Goal: Register for event/course

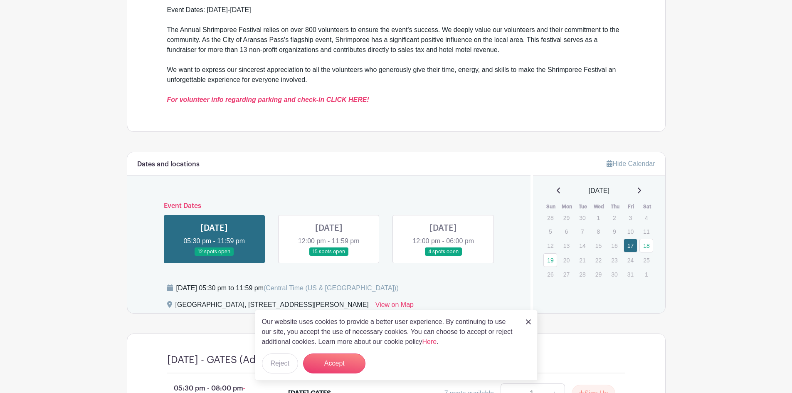
scroll to position [291, 0]
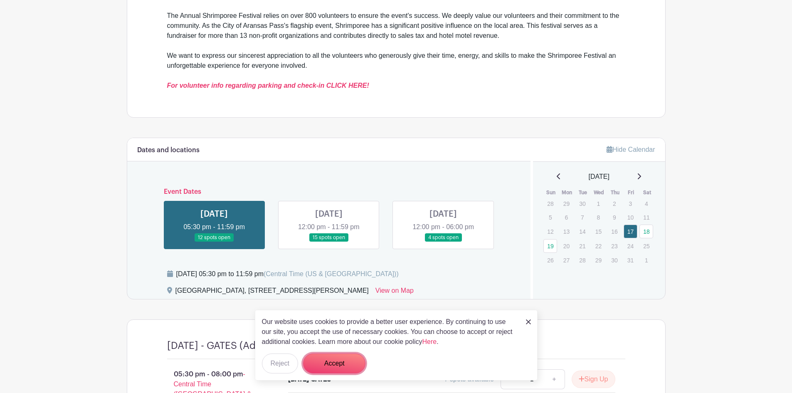
click at [329, 366] on button "Accept" at bounding box center [334, 363] width 62 height 20
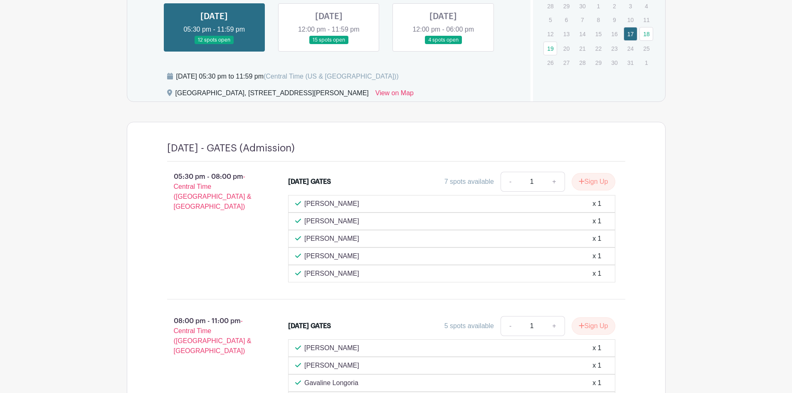
scroll to position [197, 0]
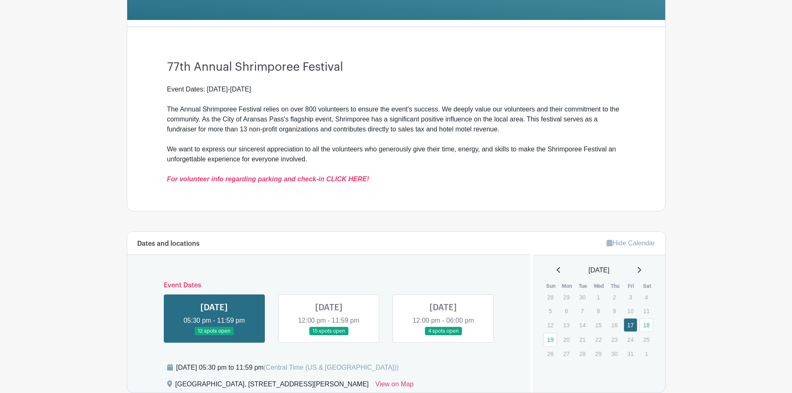
click at [329, 335] on link at bounding box center [329, 335] width 0 height 0
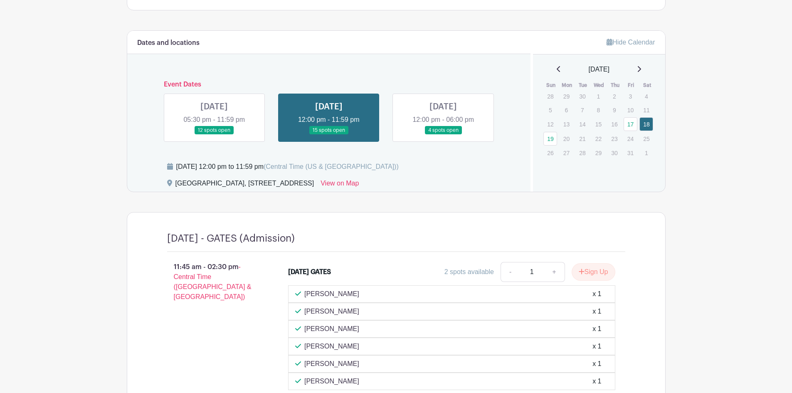
scroll to position [391, 0]
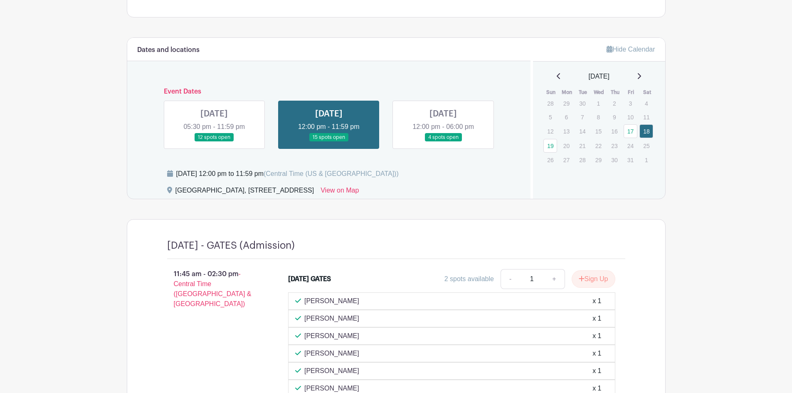
click at [443, 142] on link at bounding box center [443, 142] width 0 height 0
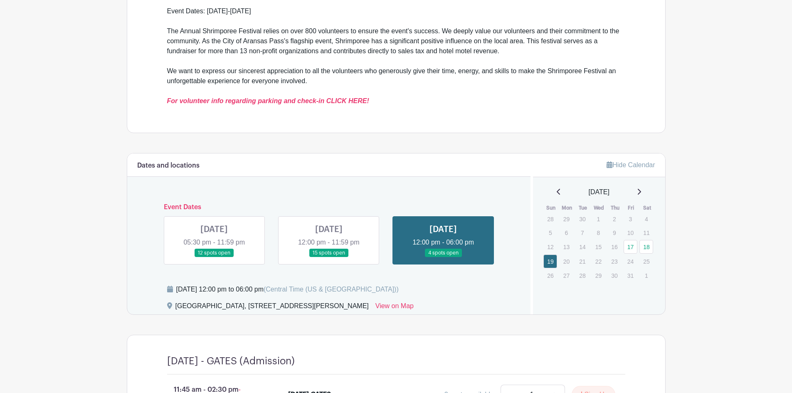
scroll to position [294, 0]
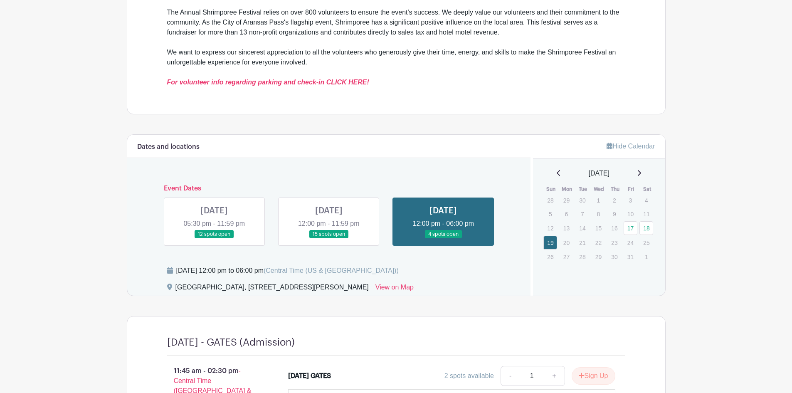
click at [329, 238] on link at bounding box center [329, 238] width 0 height 0
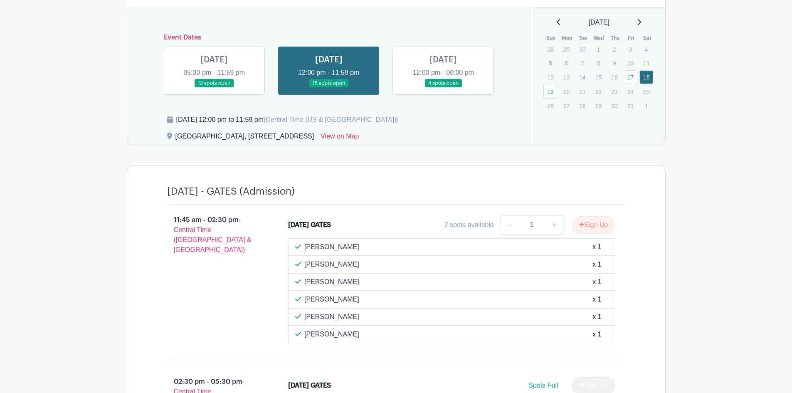
scroll to position [391, 0]
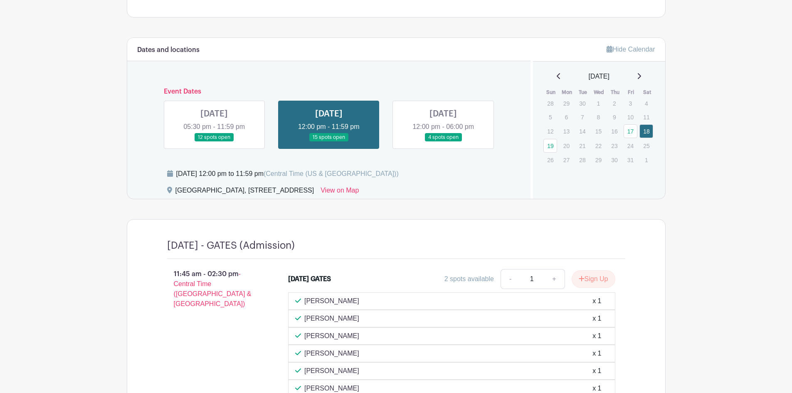
click at [214, 142] on link at bounding box center [214, 142] width 0 height 0
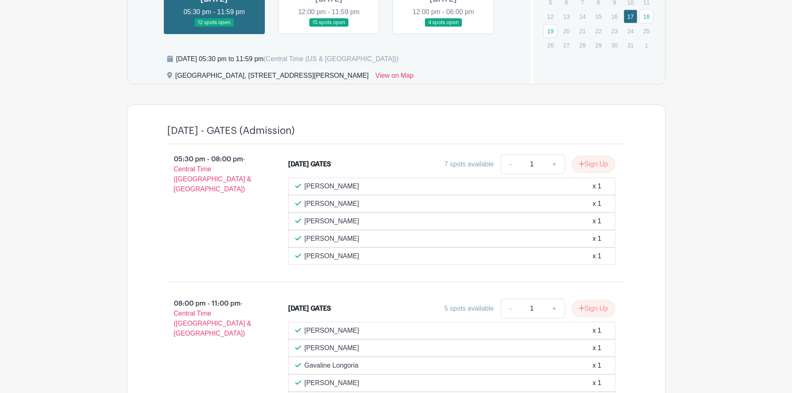
scroll to position [488, 0]
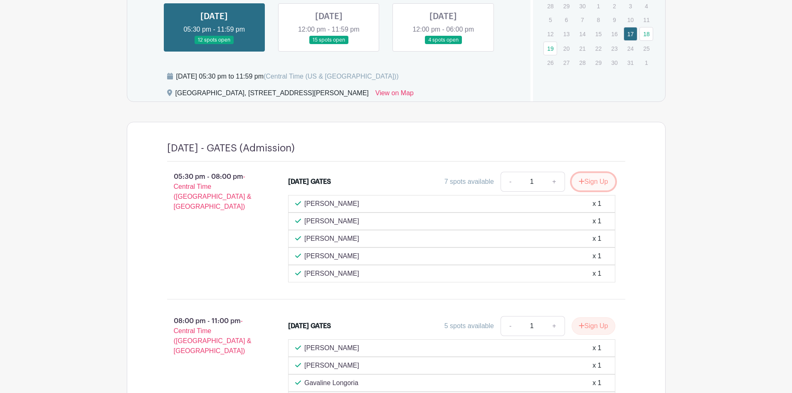
click at [584, 182] on button "Sign Up" at bounding box center [593, 181] width 44 height 17
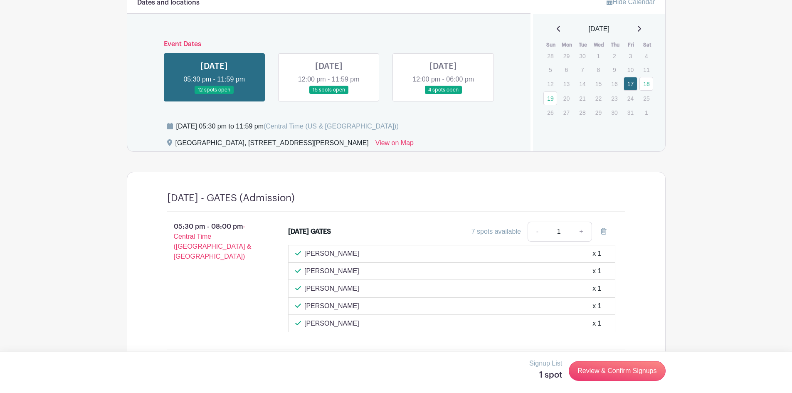
scroll to position [391, 0]
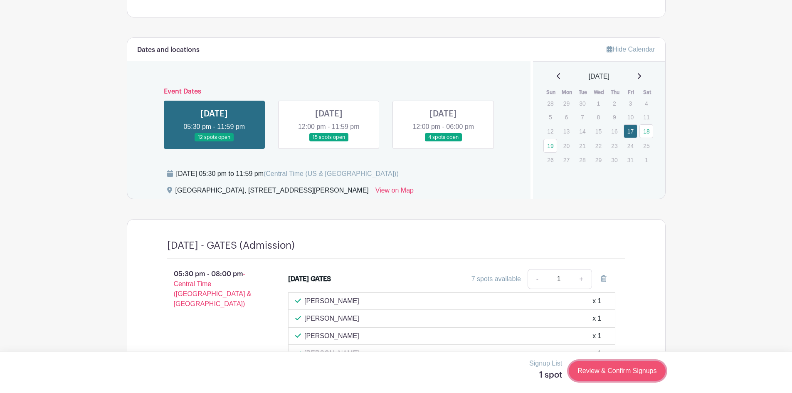
click at [610, 369] on link "Review & Confirm Signups" at bounding box center [616, 371] width 96 height 20
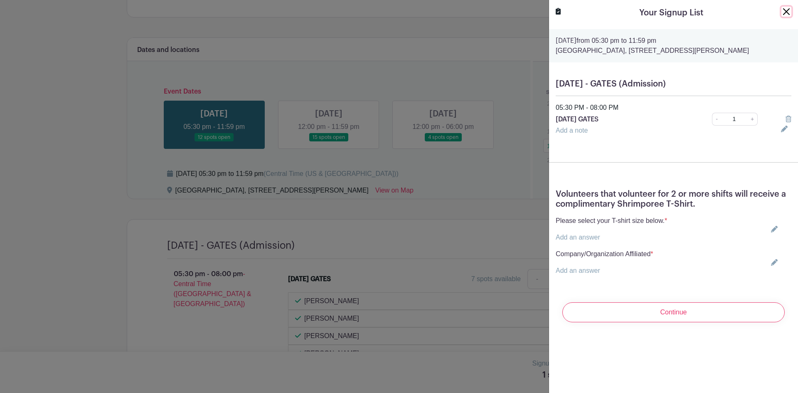
click at [781, 11] on button "Close" at bounding box center [786, 12] width 10 height 10
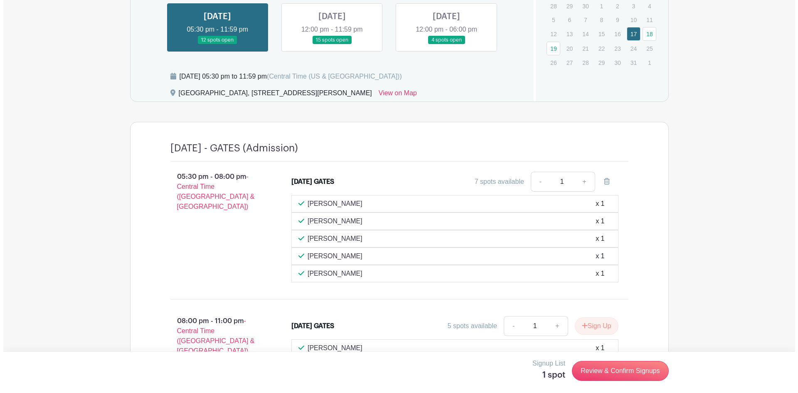
scroll to position [585, 0]
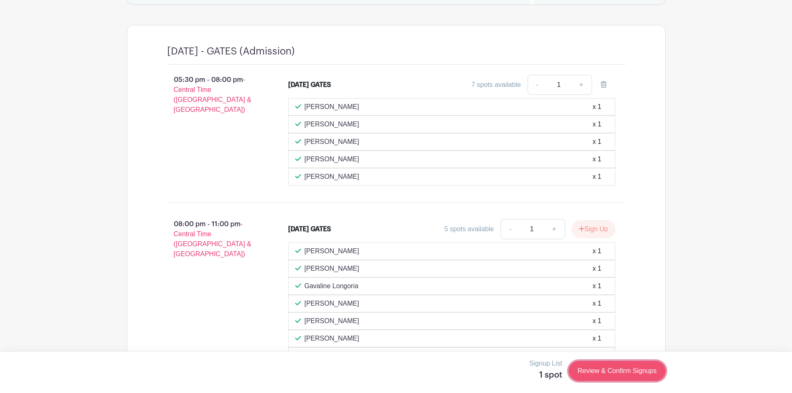
click at [605, 375] on link "Review & Confirm Signups" at bounding box center [616, 371] width 96 height 20
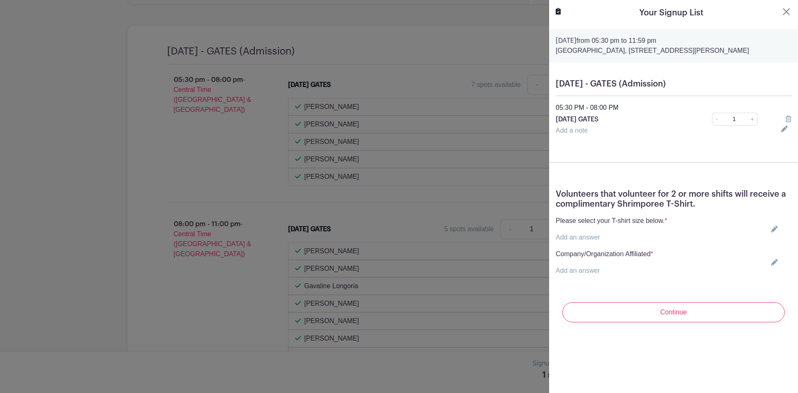
click at [573, 241] on link "Add an answer" at bounding box center [578, 237] width 44 height 7
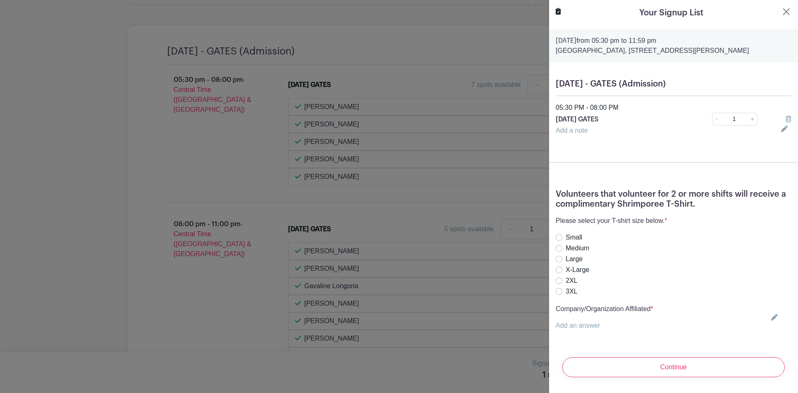
click at [570, 264] on label "Large" at bounding box center [573, 259] width 17 height 10
radio input "true"
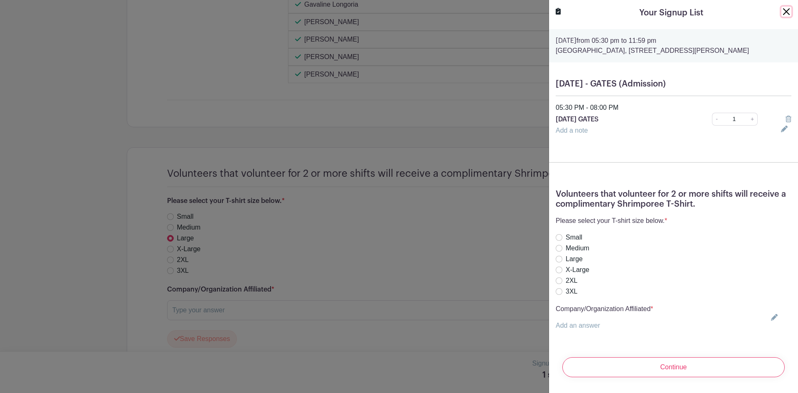
scroll to position [876, 0]
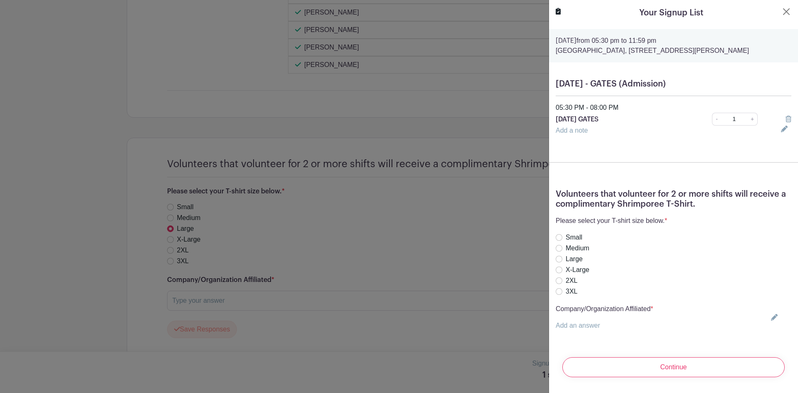
click at [576, 329] on link "Add an answer" at bounding box center [578, 325] width 44 height 7
click at [576, 336] on input "text" at bounding box center [605, 330] width 98 height 20
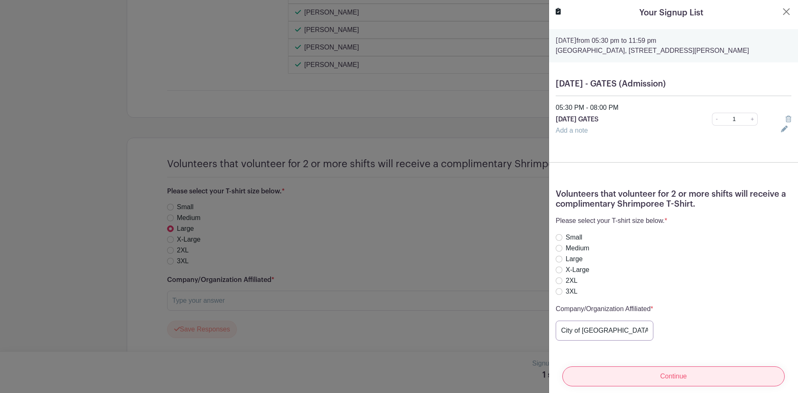
type input "City of [GEOGRAPHIC_DATA]"
click at [655, 369] on input "Continue" at bounding box center [673, 376] width 222 height 20
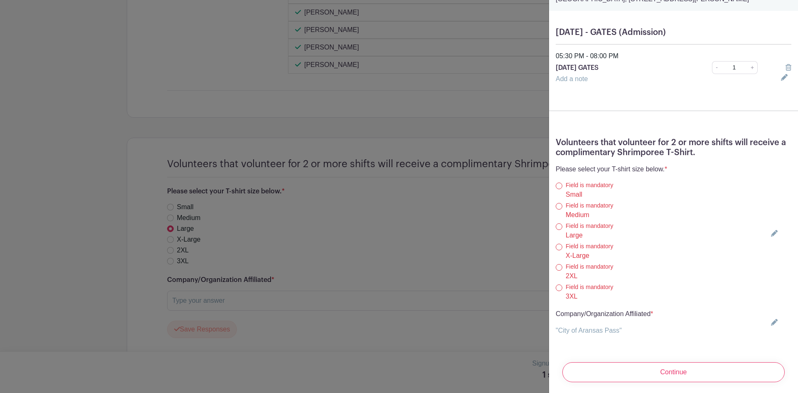
scroll to position [97, 0]
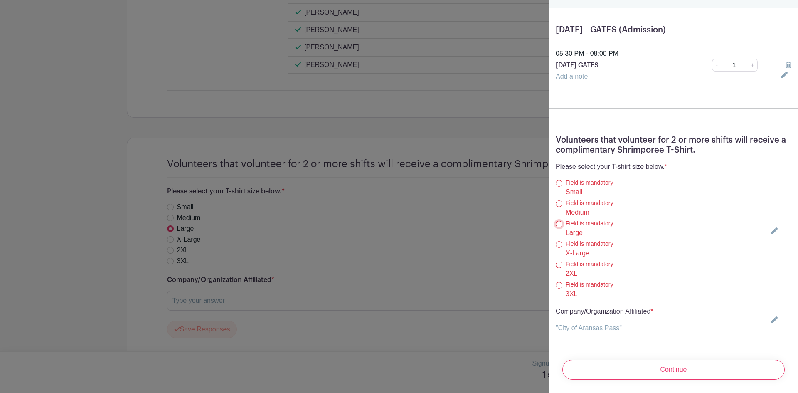
click at [558, 221] on input "Large" at bounding box center [559, 224] width 7 height 7
radio input "true"
click at [643, 359] on input "Continue" at bounding box center [673, 369] width 222 height 20
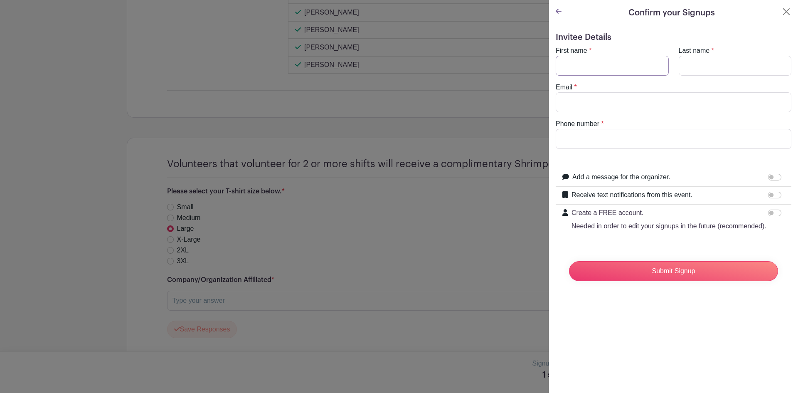
click at [578, 65] on input "First name" at bounding box center [612, 66] width 113 height 20
type input "[PERSON_NAME]"
type input "[EMAIL_ADDRESS][DOMAIN_NAME]"
type input "[PHONE_NUMBER]"
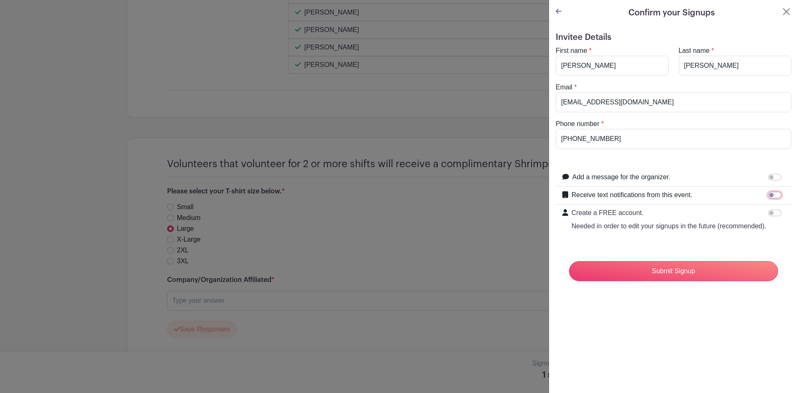
click at [768, 195] on input "Receive text notifications from this event." at bounding box center [774, 195] width 13 height 7
checkbox input "true"
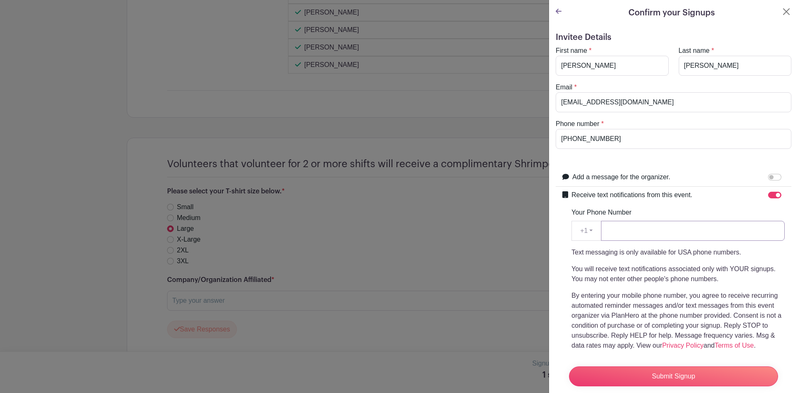
click at [654, 228] on input "Your Phone Number" at bounding box center [693, 231] width 184 height 20
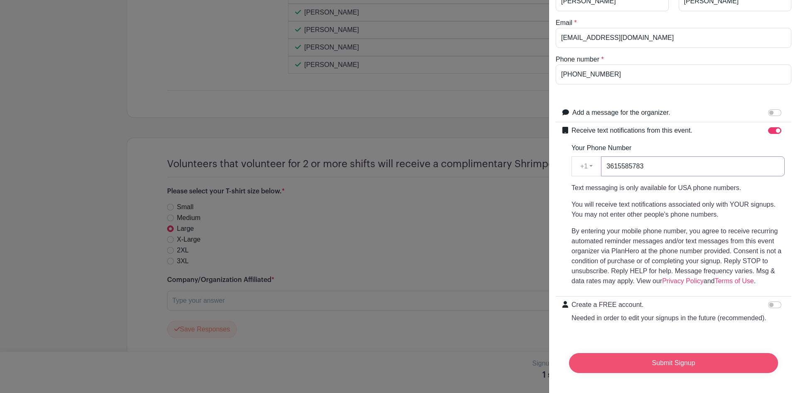
type input "3615585783"
click at [650, 356] on input "Submit Signup" at bounding box center [673, 363] width 209 height 20
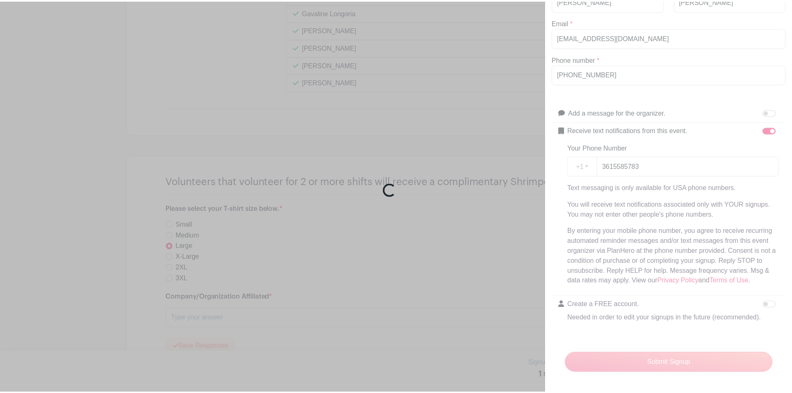
scroll to position [893, 0]
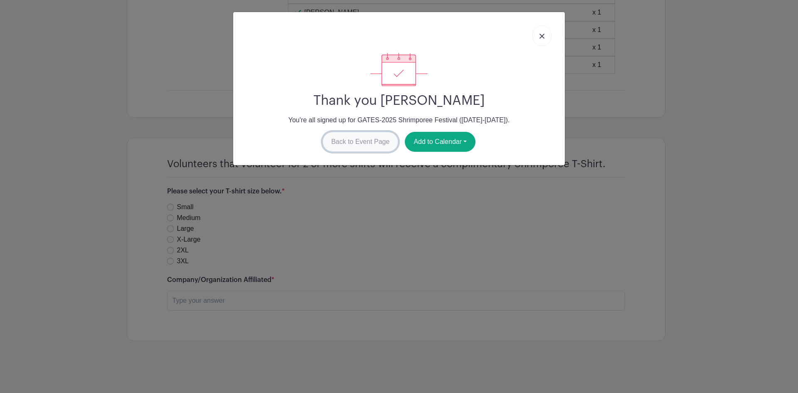
click at [363, 143] on link "Back to Event Page" at bounding box center [360, 142] width 76 height 20
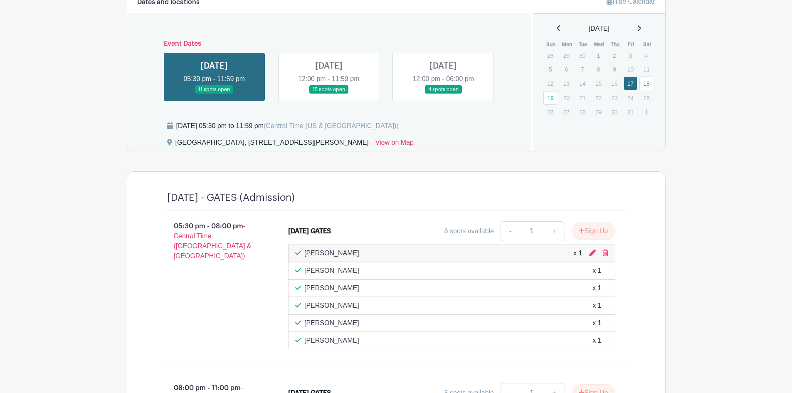
scroll to position [408, 0]
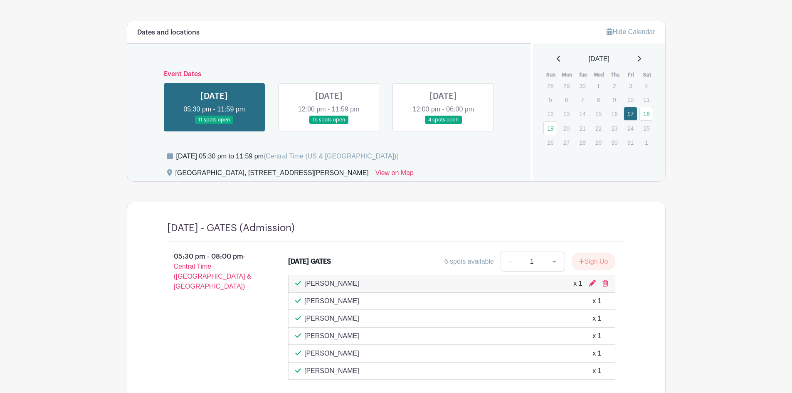
click at [443, 124] on link at bounding box center [443, 124] width 0 height 0
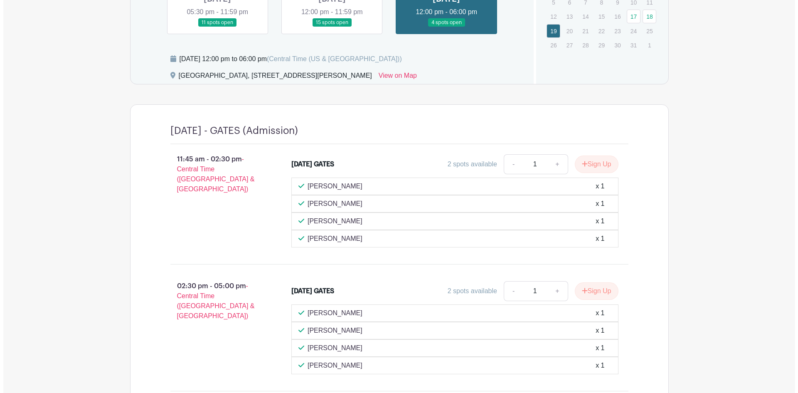
scroll to position [602, 0]
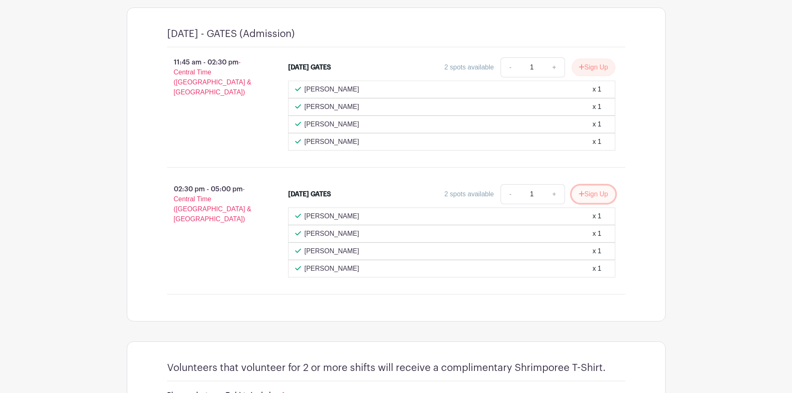
click at [586, 194] on button "Sign Up" at bounding box center [593, 193] width 44 height 17
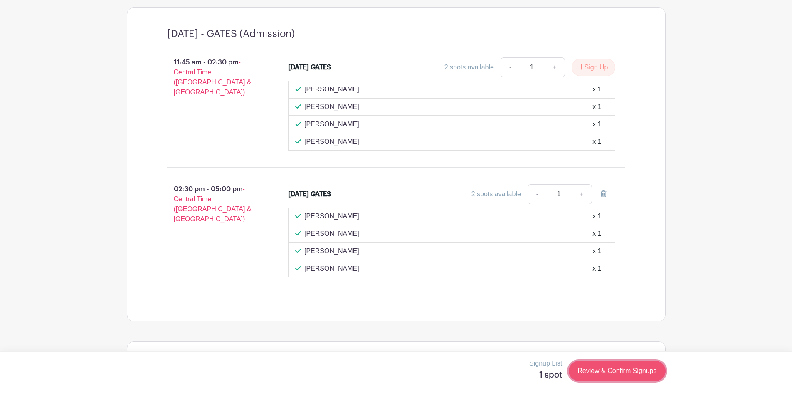
click at [598, 370] on link "Review & Confirm Signups" at bounding box center [616, 371] width 96 height 20
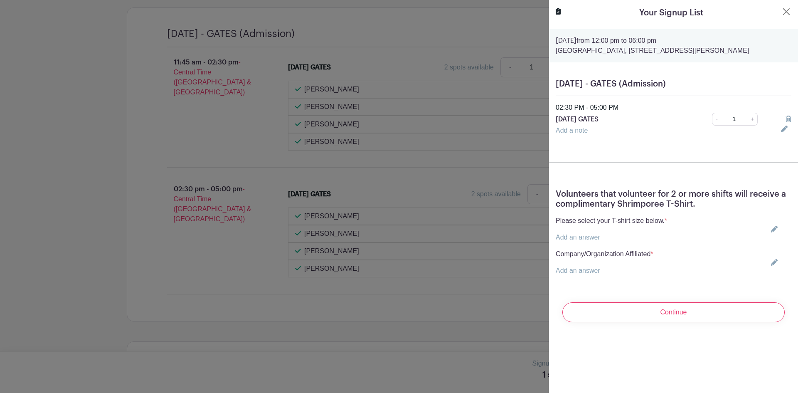
click at [575, 241] on link "Add an answer" at bounding box center [578, 237] width 44 height 7
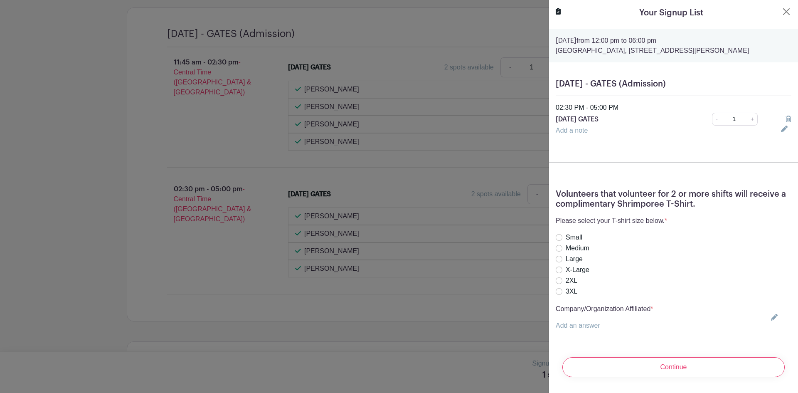
click at [565, 264] on label "Large" at bounding box center [573, 259] width 17 height 10
radio input "true"
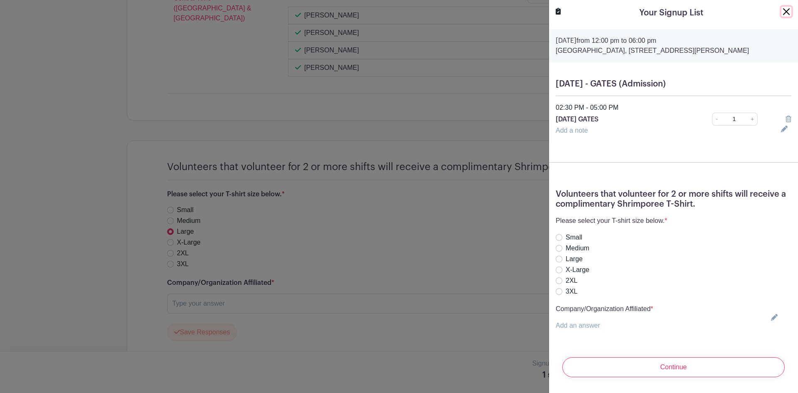
scroll to position [806, 0]
click at [560, 262] on input "Large" at bounding box center [559, 259] width 7 height 7
radio input "true"
click at [579, 329] on link "Add an answer" at bounding box center [578, 325] width 44 height 7
click at [599, 340] on input "text" at bounding box center [605, 330] width 98 height 20
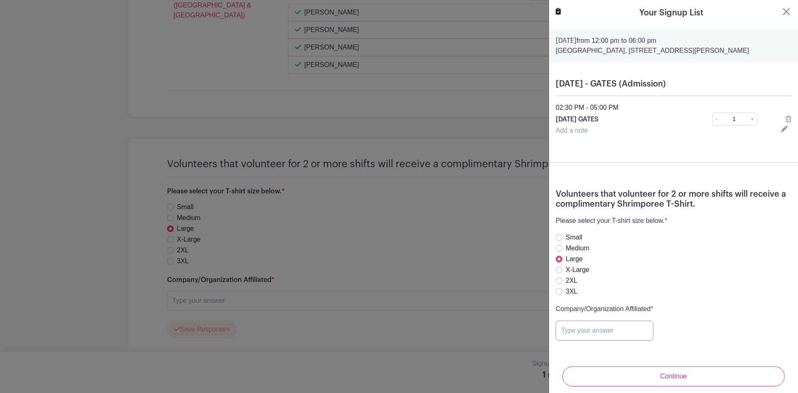
type input "City of [GEOGRAPHIC_DATA]"
click at [659, 370] on input "Continue" at bounding box center [673, 376] width 222 height 20
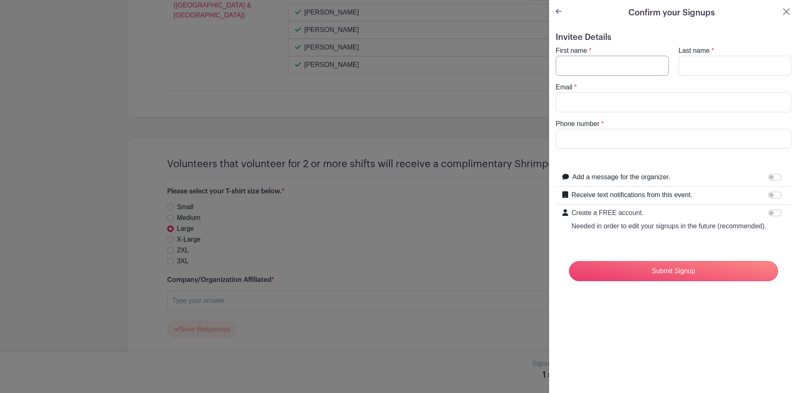
drag, startPoint x: 578, startPoint y: 71, endPoint x: 584, endPoint y: 71, distance: 5.8
click at [578, 71] on input "First name" at bounding box center [612, 66] width 113 height 20
type input "[PERSON_NAME]"
click at [693, 67] on input "Last name" at bounding box center [735, 66] width 113 height 20
type input "[PERSON_NAME]"
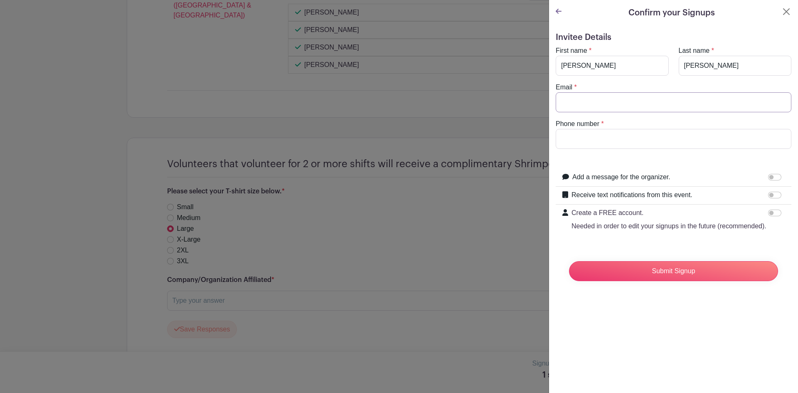
click at [583, 110] on input "Email" at bounding box center [674, 102] width 236 height 20
type input "[EMAIL_ADDRESS][DOMAIN_NAME]"
click at [578, 138] on input "Phone number" at bounding box center [674, 139] width 236 height 20
type input "[PHONE_NUMBER]"
click at [768, 194] on input "Receive text notifications from this event." at bounding box center [774, 195] width 13 height 7
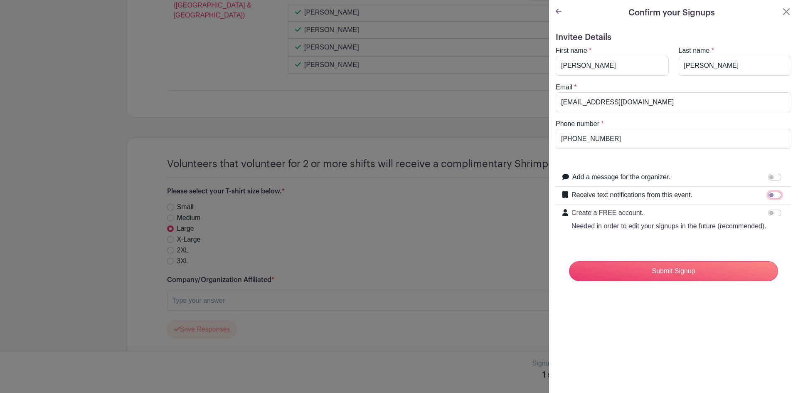
checkbox input "true"
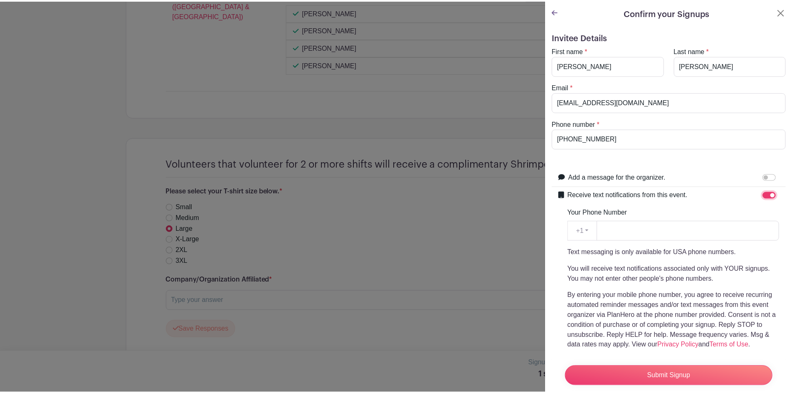
scroll to position [81, 0]
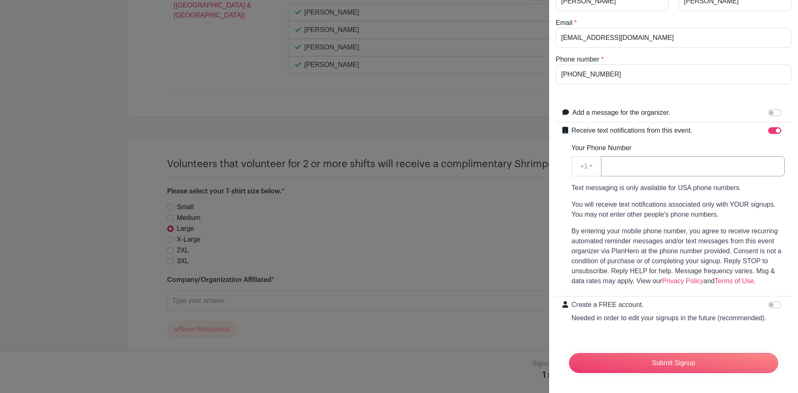
click at [615, 156] on input "Your Phone Number" at bounding box center [693, 166] width 184 height 20
type input "3615585783"
click at [625, 256] on p "By entering your mobile phone number, you agree to receive recurring automated …" at bounding box center [677, 256] width 213 height 60
click at [651, 353] on input "Submit Signup" at bounding box center [673, 363] width 209 height 20
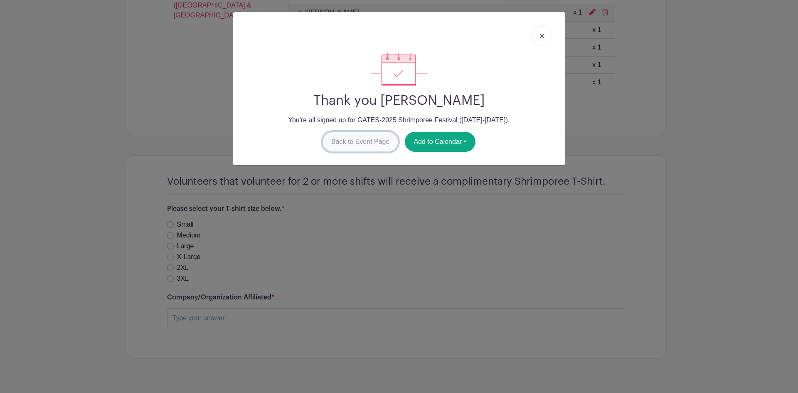
click at [371, 144] on link "Back to Event Page" at bounding box center [360, 142] width 76 height 20
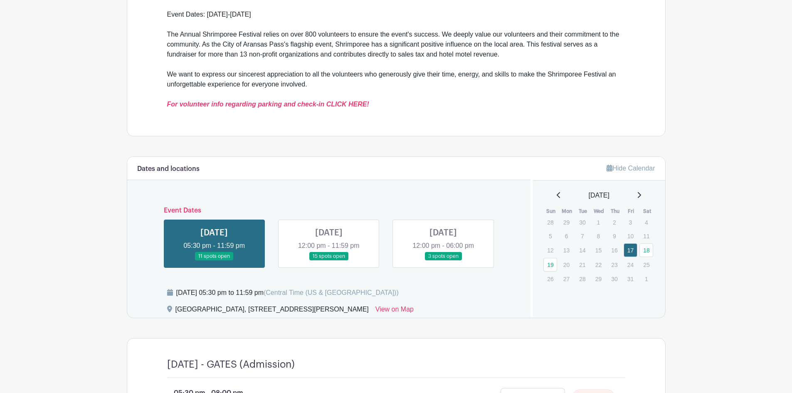
scroll to position [291, 0]
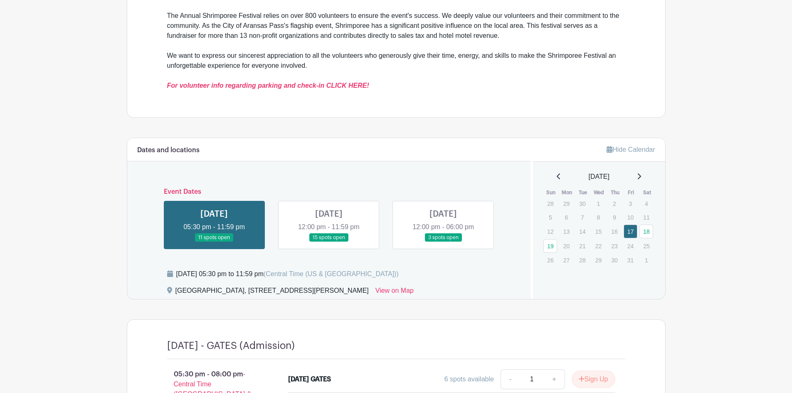
click at [443, 242] on link at bounding box center [443, 242] width 0 height 0
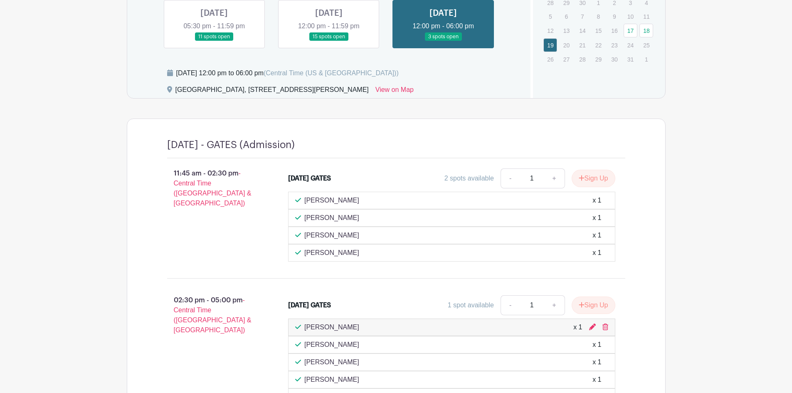
scroll to position [388, 0]
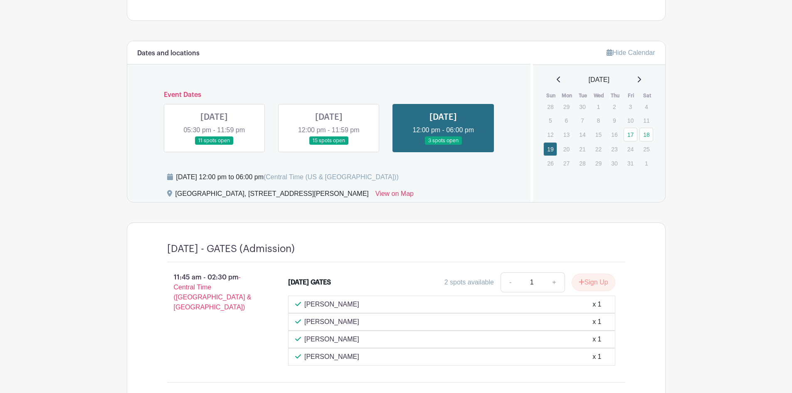
click at [214, 145] on link at bounding box center [214, 145] width 0 height 0
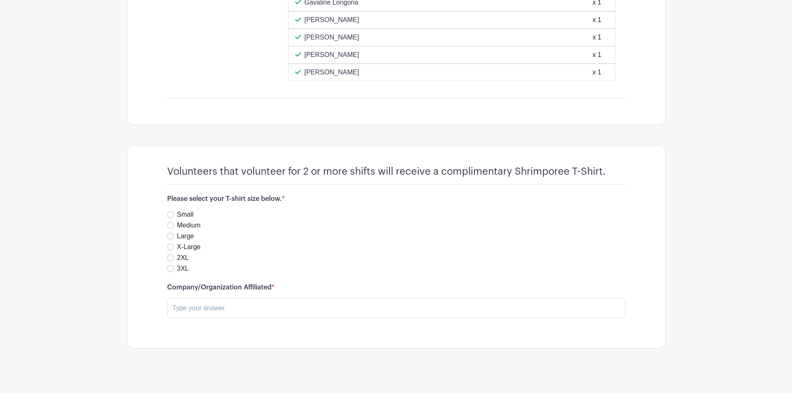
scroll to position [893, 0]
